Goal: Task Accomplishment & Management: Manage account settings

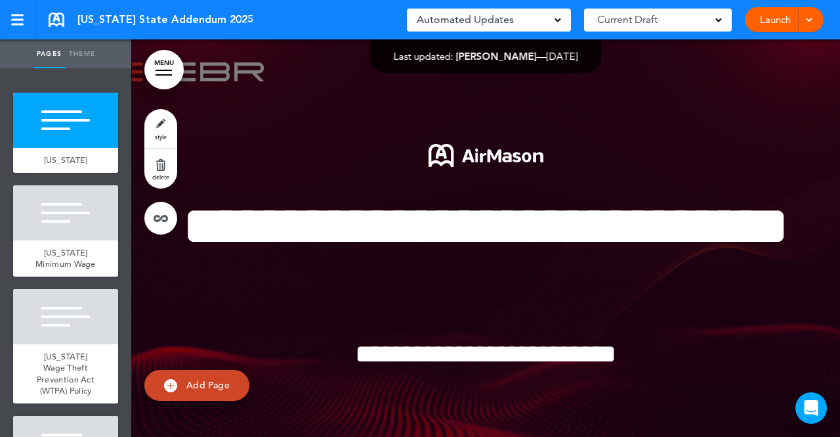
click at [802, 20] on div at bounding box center [807, 19] width 13 height 25
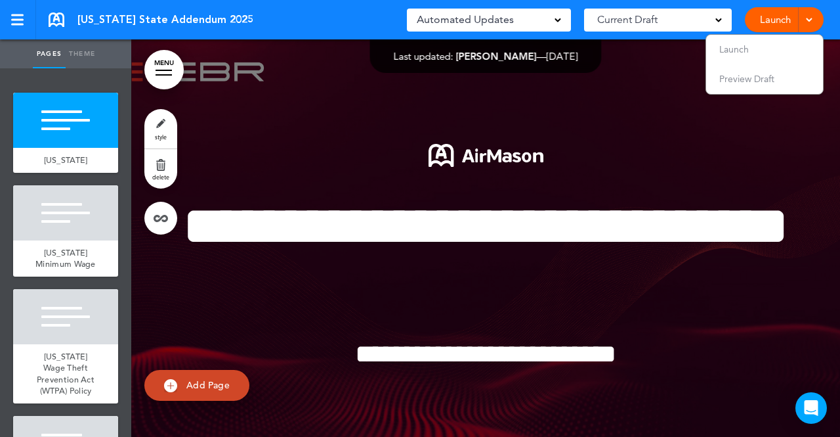
click at [773, 14] on link "Launch" at bounding box center [775, 19] width 41 height 25
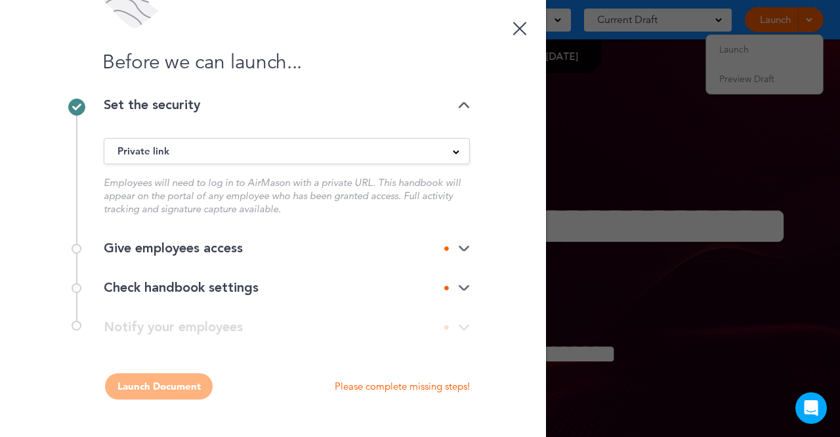
click at [462, 248] on img at bounding box center [464, 248] width 12 height 9
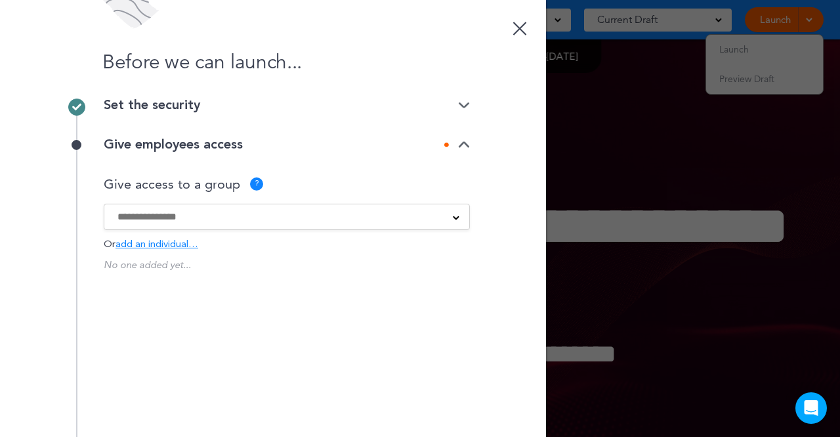
click at [453, 216] on span at bounding box center [456, 216] width 7 height 7
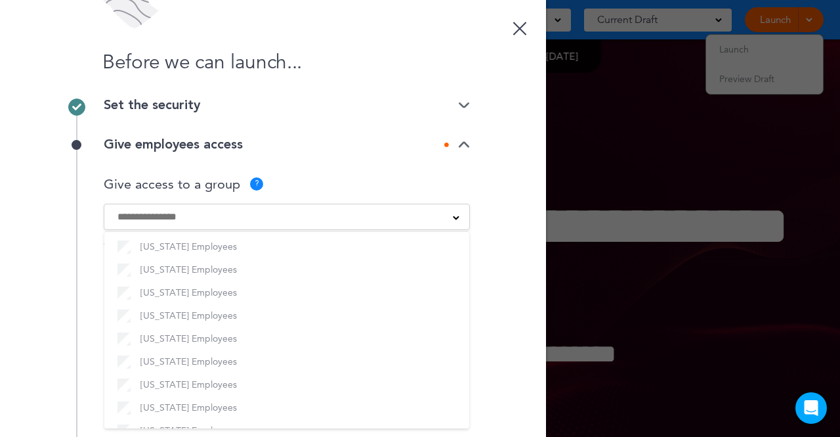
scroll to position [236, 0]
click at [466, 385] on div "Before we can launch... Set the security Private link Public link Private link …" at bounding box center [273, 218] width 546 height 437
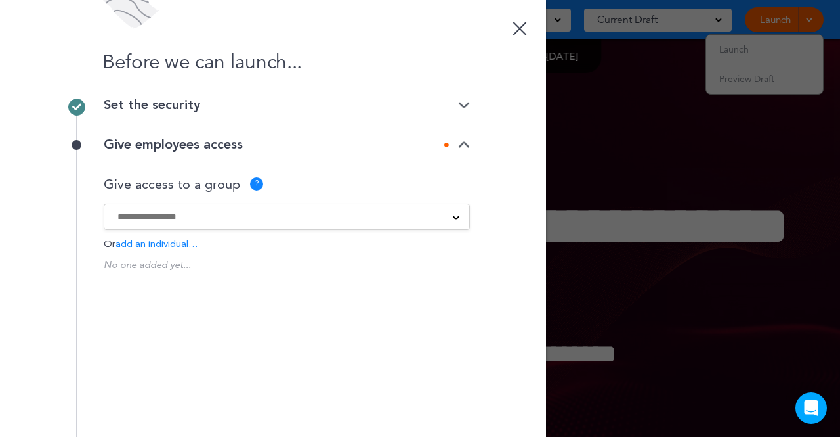
click at [448, 217] on div at bounding box center [286, 216] width 365 height 14
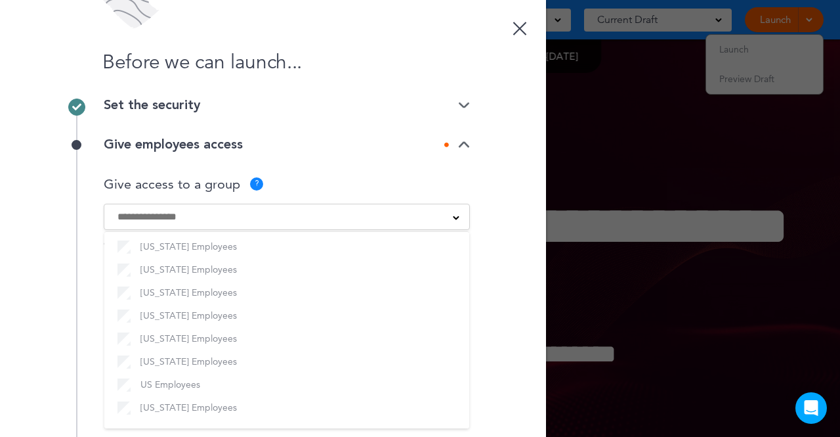
click at [454, 219] on span at bounding box center [456, 216] width 7 height 7
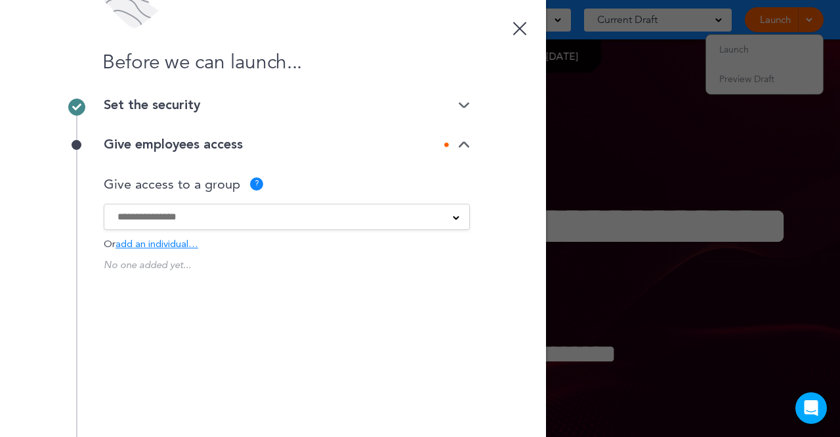
click at [512, 32] on link at bounding box center [520, 26] width 26 height 26
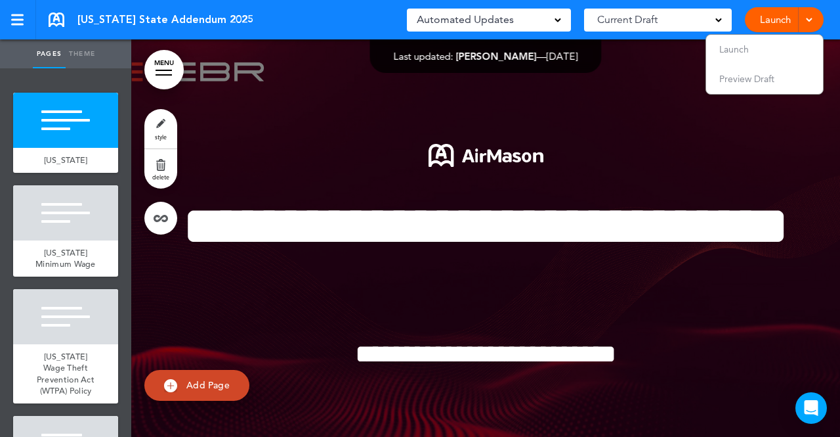
click at [768, 18] on link "Launch" at bounding box center [775, 19] width 41 height 25
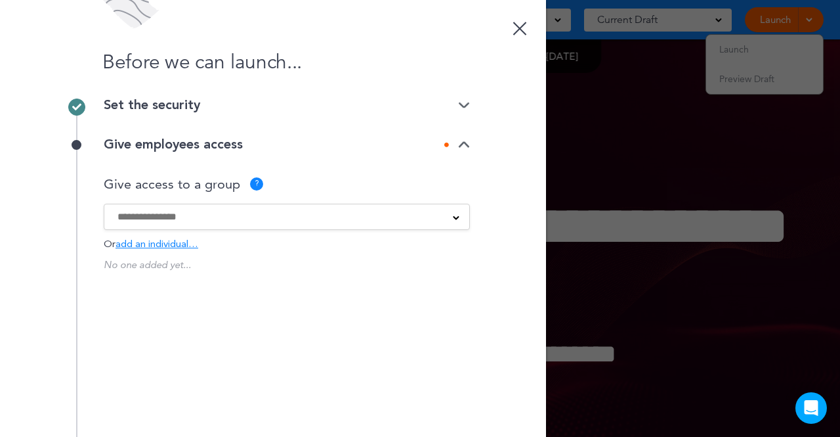
click at [451, 220] on div at bounding box center [286, 216] width 365 height 14
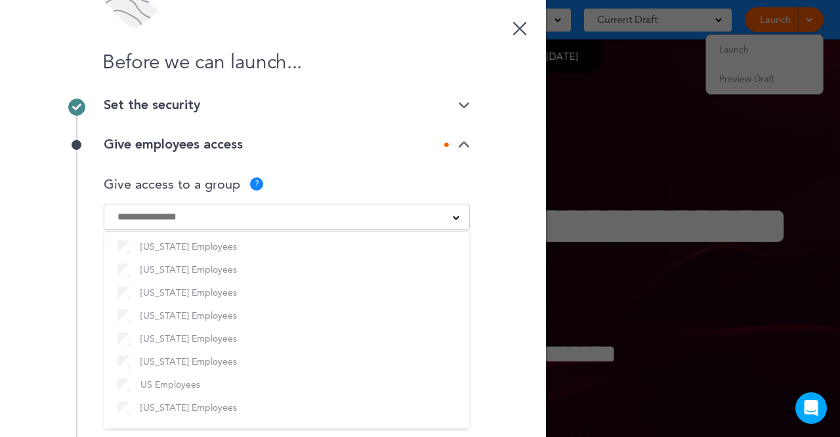
click at [489, 267] on div "Before we can launch... Set the security Private link Public link Private link …" at bounding box center [273, 218] width 546 height 437
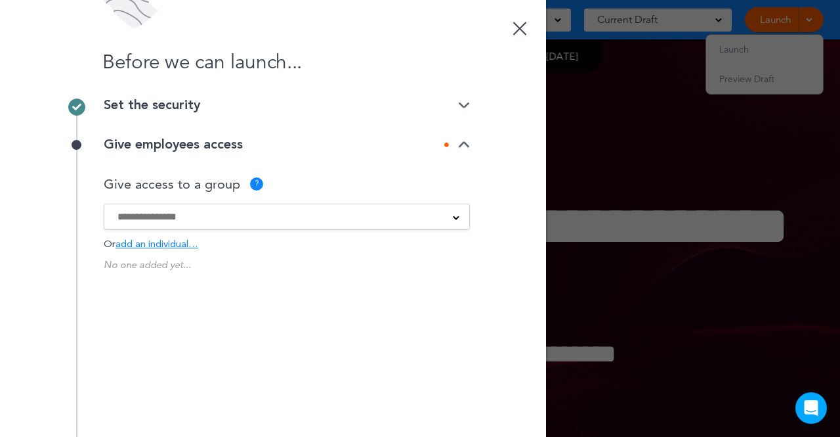
click at [513, 30] on div at bounding box center [520, 29] width 14 height 14
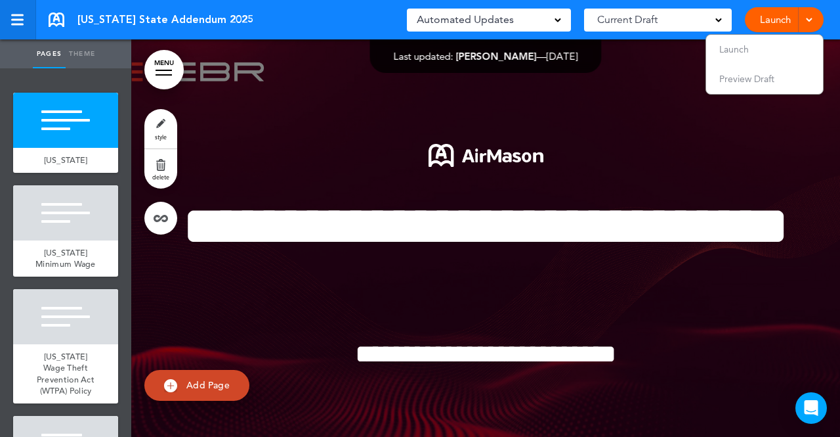
click at [17, 16] on div at bounding box center [17, 19] width 12 height 11
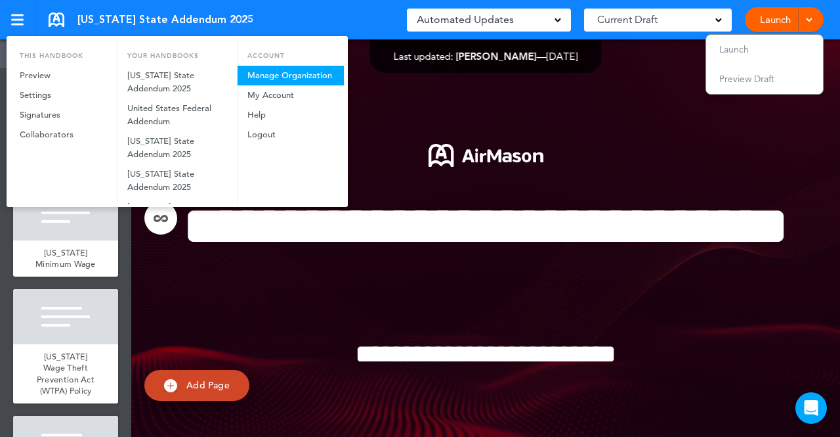
click at [269, 75] on link "Manage Organization" at bounding box center [291, 76] width 106 height 20
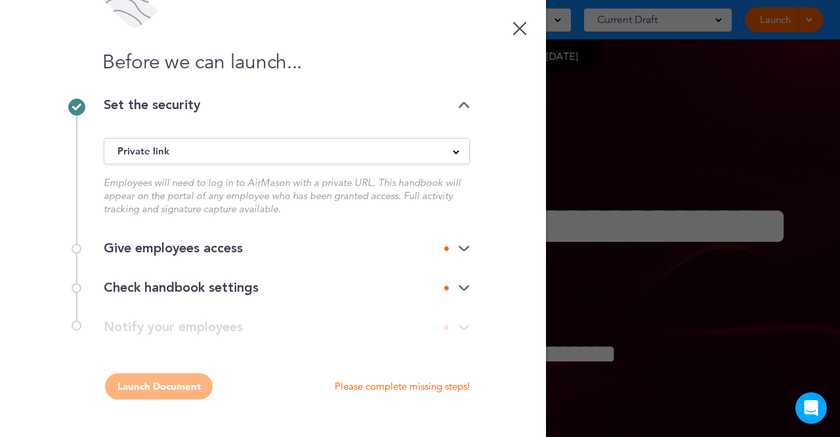
click at [458, 254] on div "Give employees access" at bounding box center [287, 248] width 366 height 13
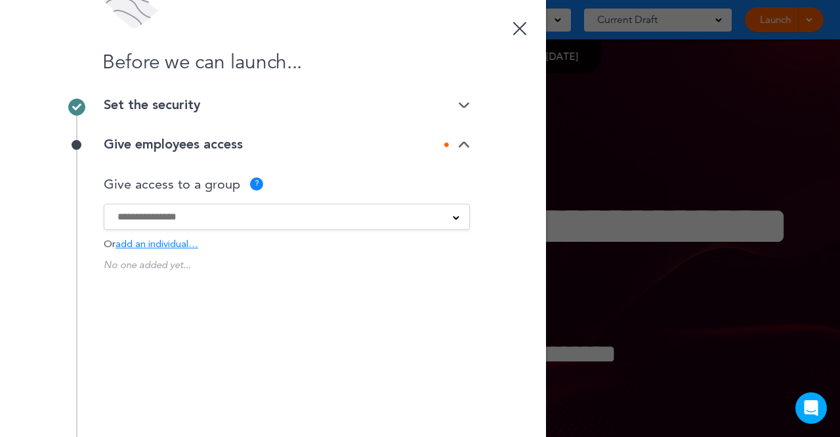
click at [453, 218] on span at bounding box center [456, 216] width 7 height 7
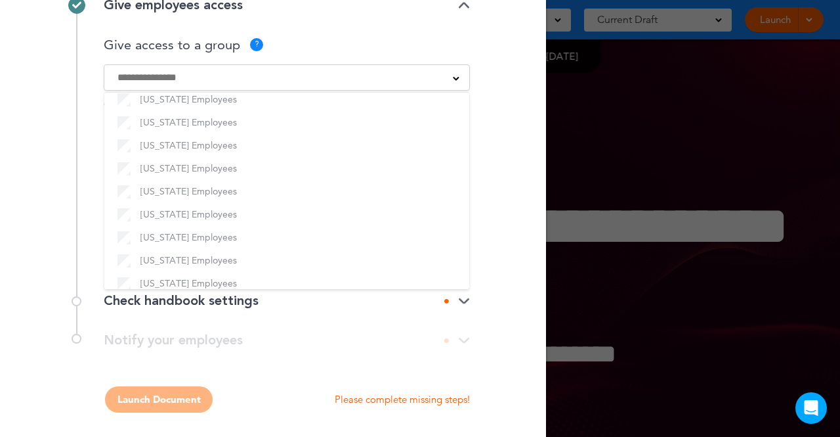
scroll to position [141, 0]
click at [359, 338] on div "**********" at bounding box center [273, 345] width 394 height 26
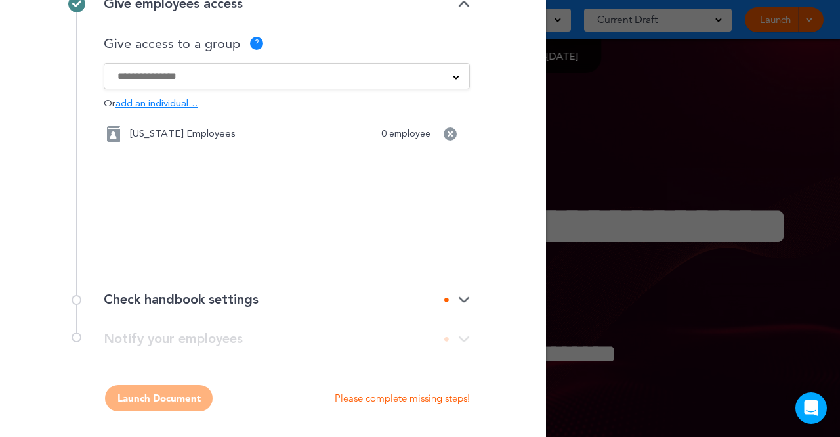
click at [458, 299] on img at bounding box center [464, 299] width 12 height 9
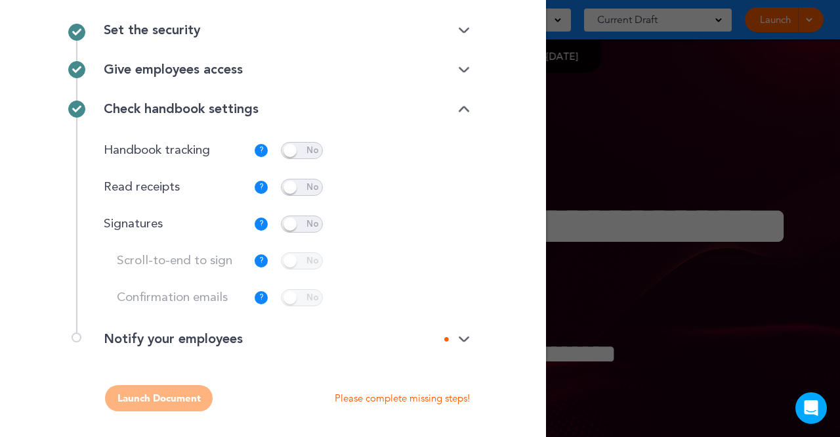
scroll to position [75, 0]
click at [299, 181] on span at bounding box center [302, 187] width 42 height 17
click at [304, 223] on span at bounding box center [302, 223] width 42 height 17
click at [312, 261] on span at bounding box center [302, 260] width 42 height 17
click at [309, 286] on div "Scroll-to-end to sign ? Employee is required to scroll to the end of the docume…" at bounding box center [287, 279] width 366 height 54
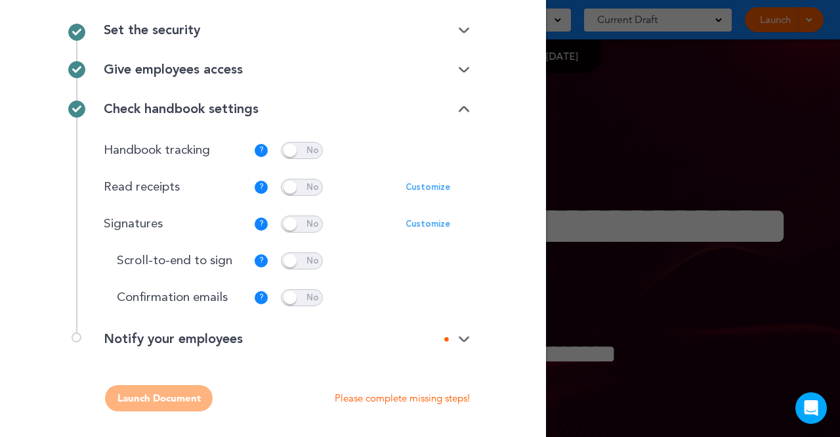
click at [306, 298] on span at bounding box center [302, 297] width 42 height 17
click at [465, 337] on img at bounding box center [464, 339] width 12 height 9
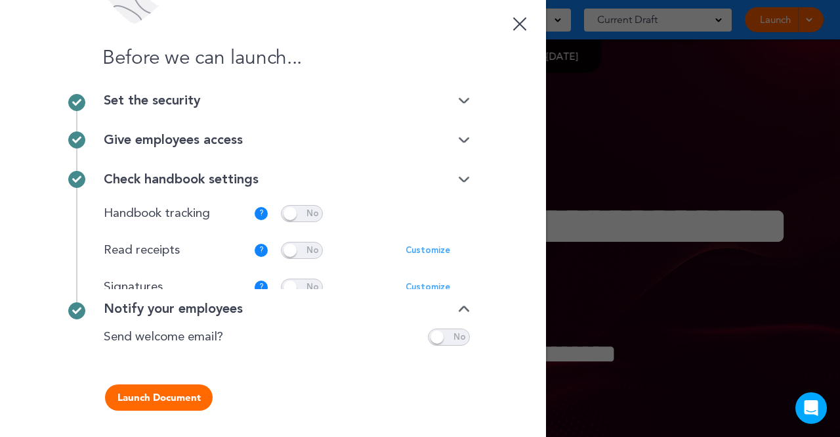
scroll to position [0, 0]
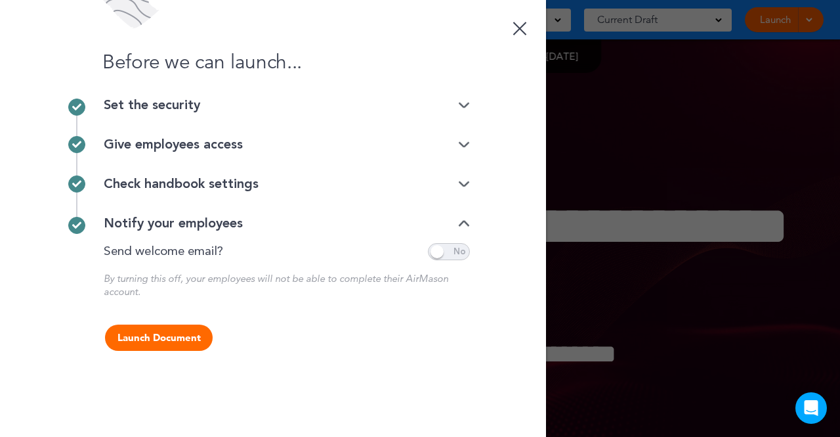
click at [460, 254] on span at bounding box center [449, 251] width 42 height 17
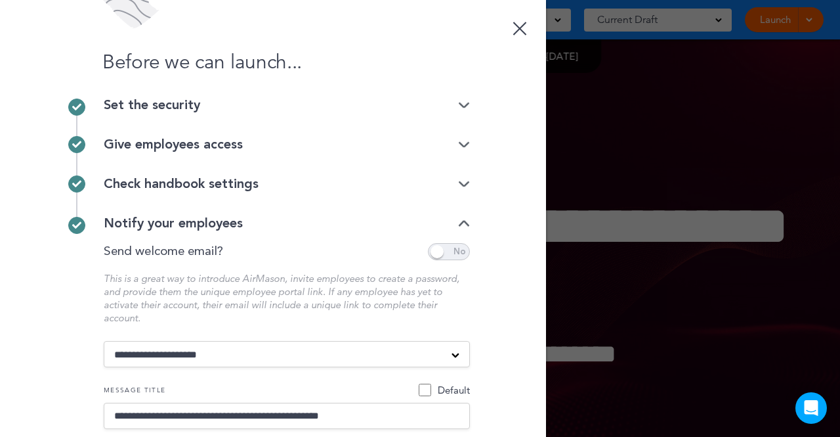
click at [444, 255] on span at bounding box center [449, 251] width 42 height 17
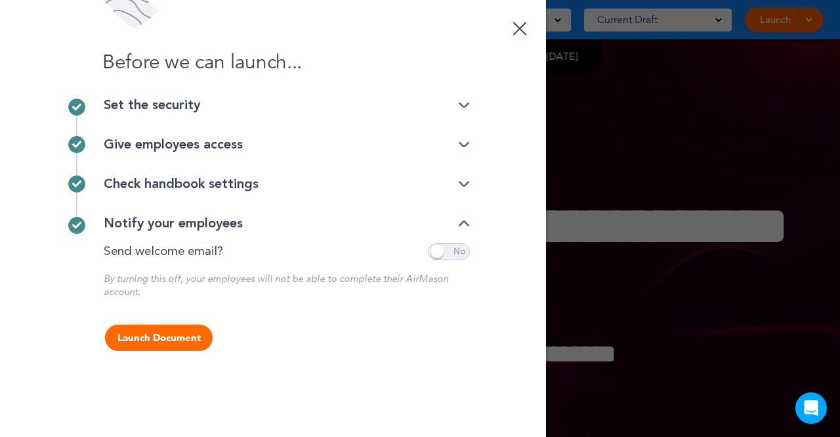
click at [146, 338] on button "Launch Document" at bounding box center [159, 337] width 108 height 26
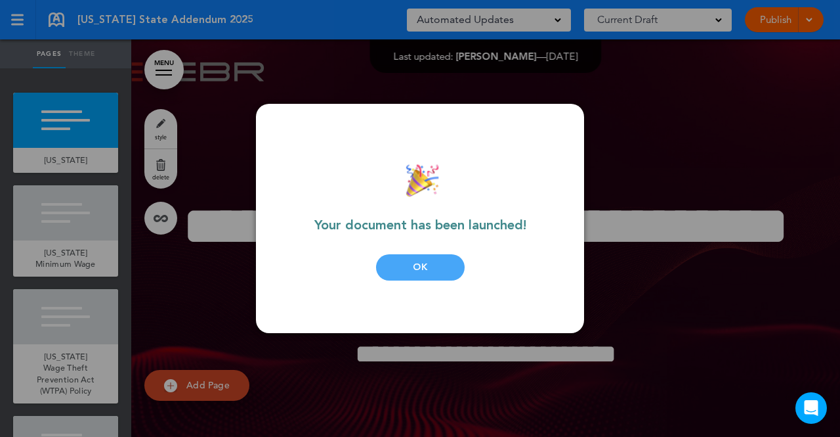
click at [423, 269] on div "OK" at bounding box center [420, 267] width 89 height 26
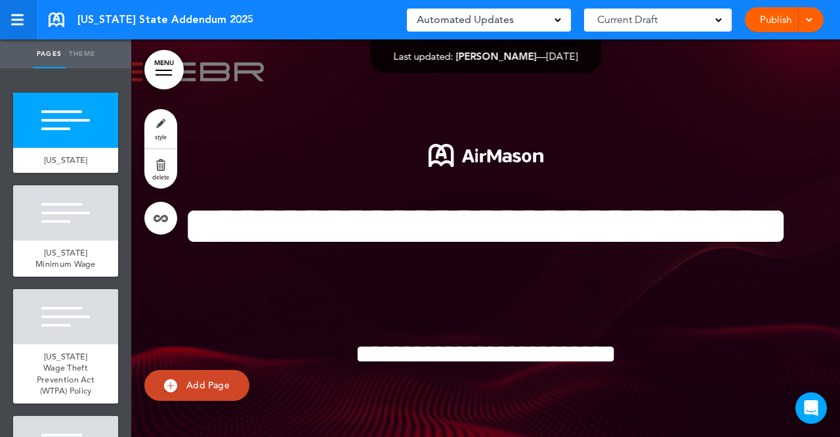
click at [14, 20] on div at bounding box center [17, 20] width 12 height 2
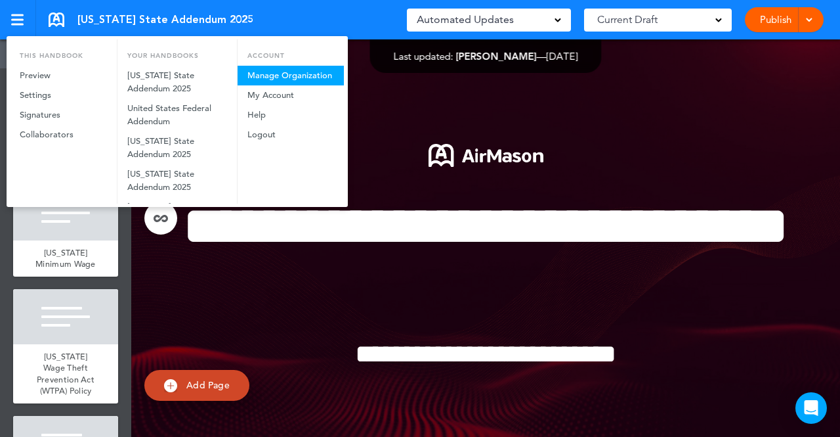
click at [255, 76] on link "Manage Organization" at bounding box center [291, 76] width 106 height 20
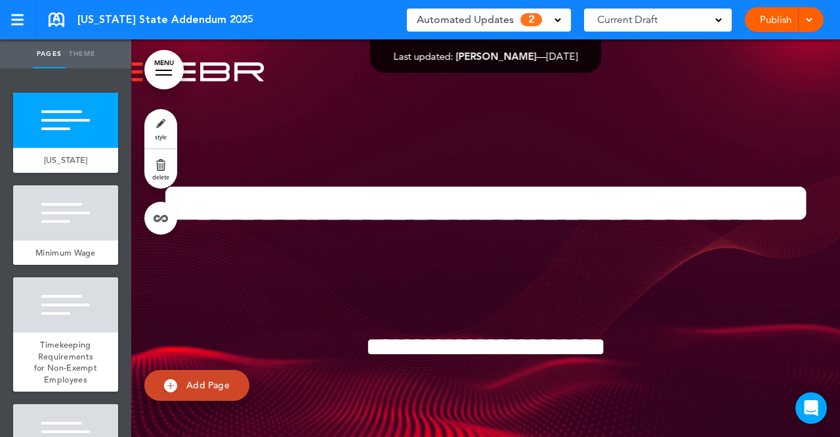
click at [804, 22] on div at bounding box center [807, 19] width 13 height 25
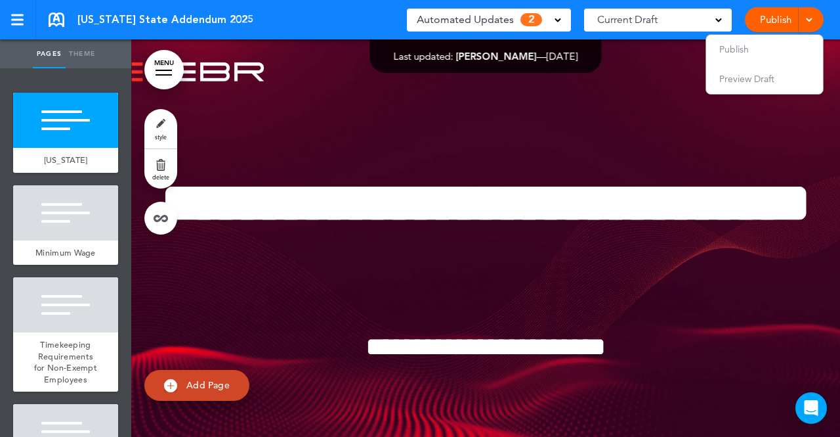
click at [810, 16] on span at bounding box center [809, 18] width 9 height 9
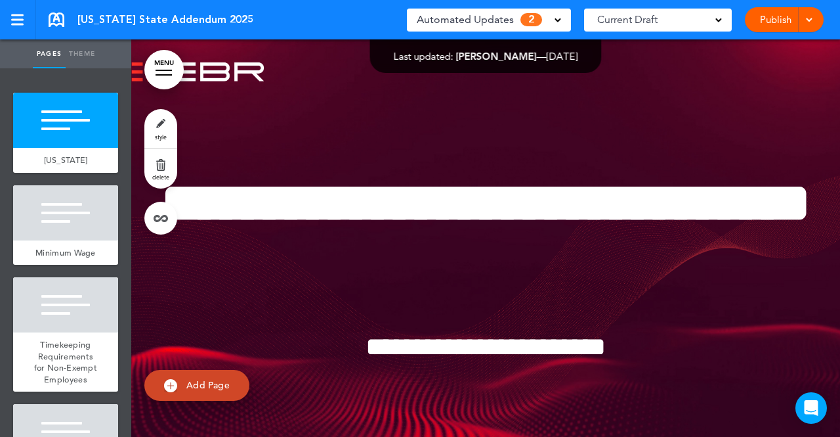
click at [781, 14] on link "Publish" at bounding box center [775, 19] width 41 height 25
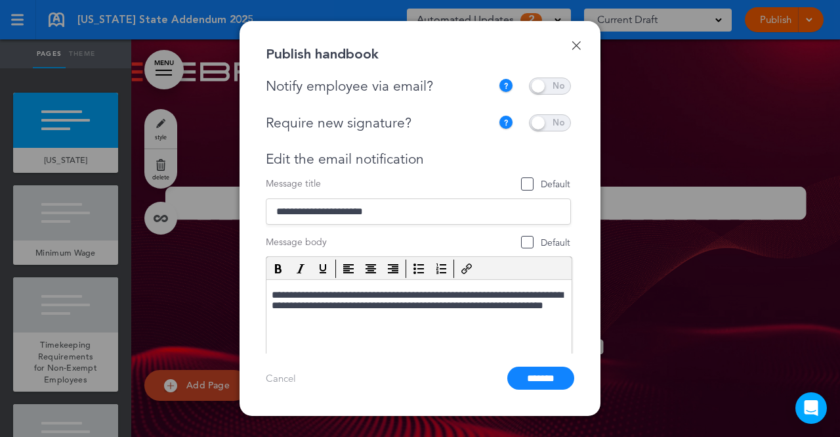
click at [579, 47] on link "Done" at bounding box center [576, 45] width 9 height 9
